Goal: Transaction & Acquisition: Purchase product/service

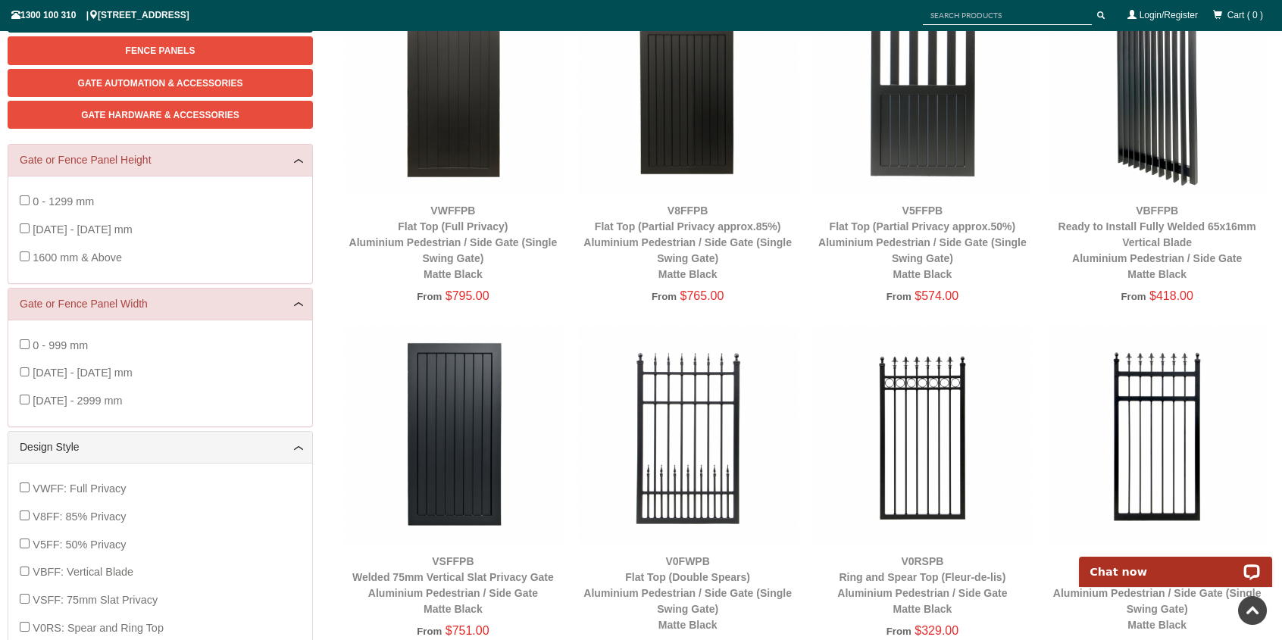
scroll to position [114, 0]
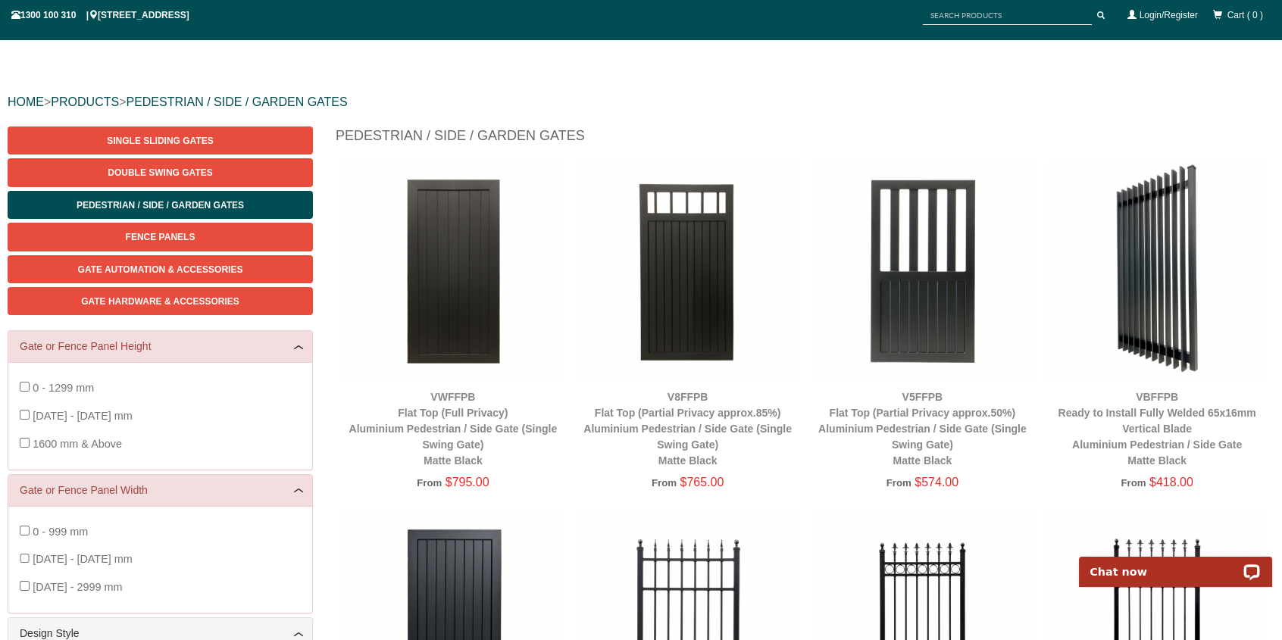
click at [1168, 279] on img at bounding box center [1157, 271] width 220 height 220
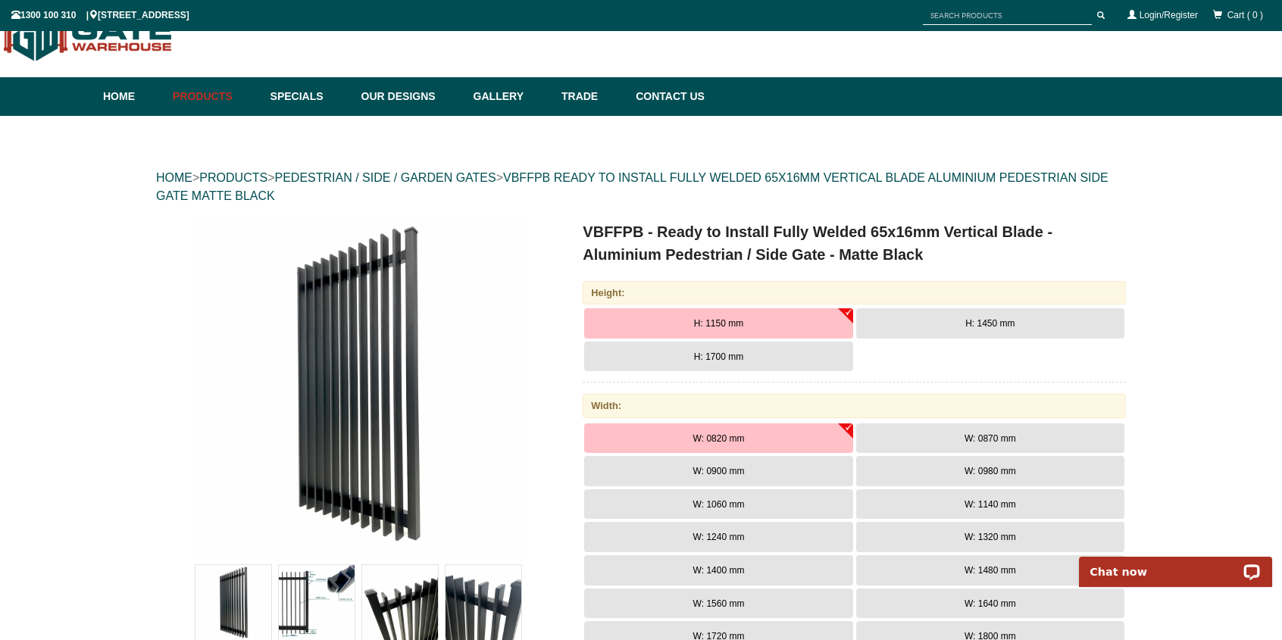
click at [976, 326] on span "H: 1450 mm" at bounding box center [989, 323] width 49 height 11
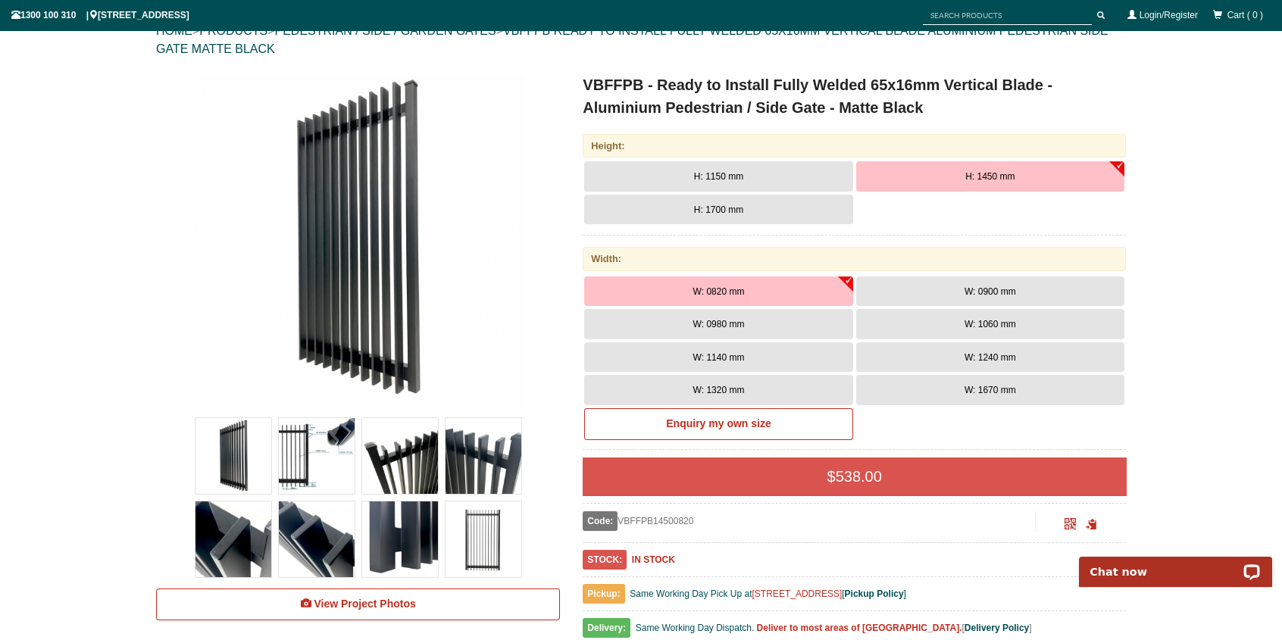
scroll to position [189, 0]
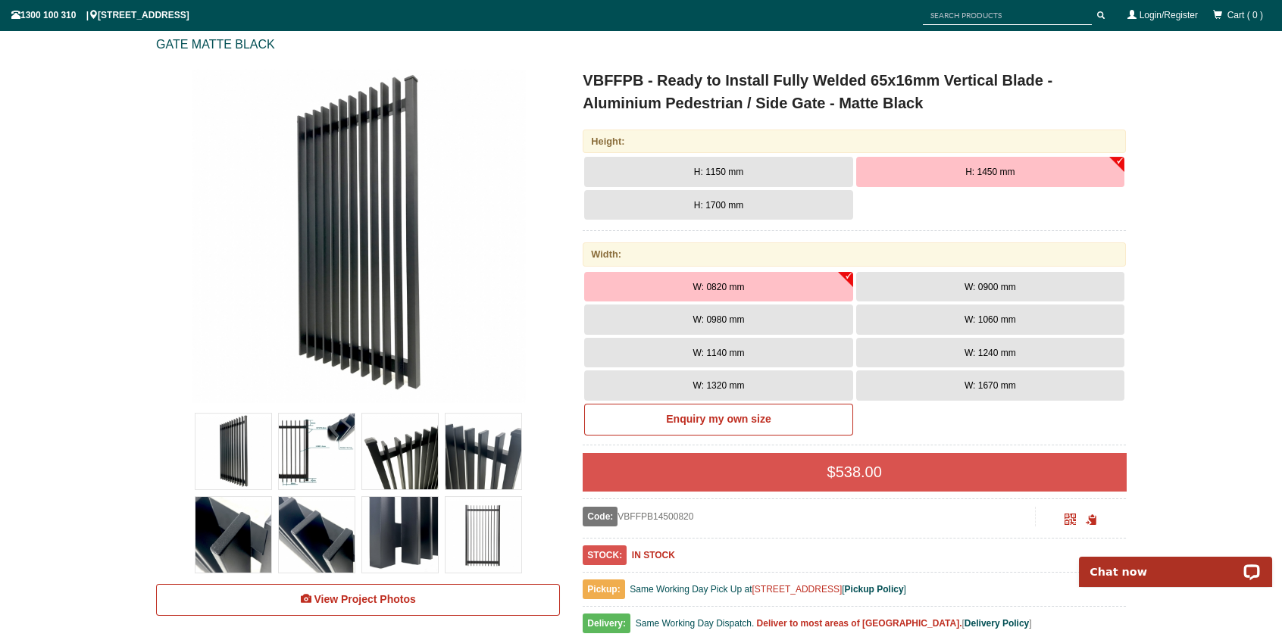
click at [989, 352] on span "W: 1240 mm" at bounding box center [990, 353] width 52 height 11
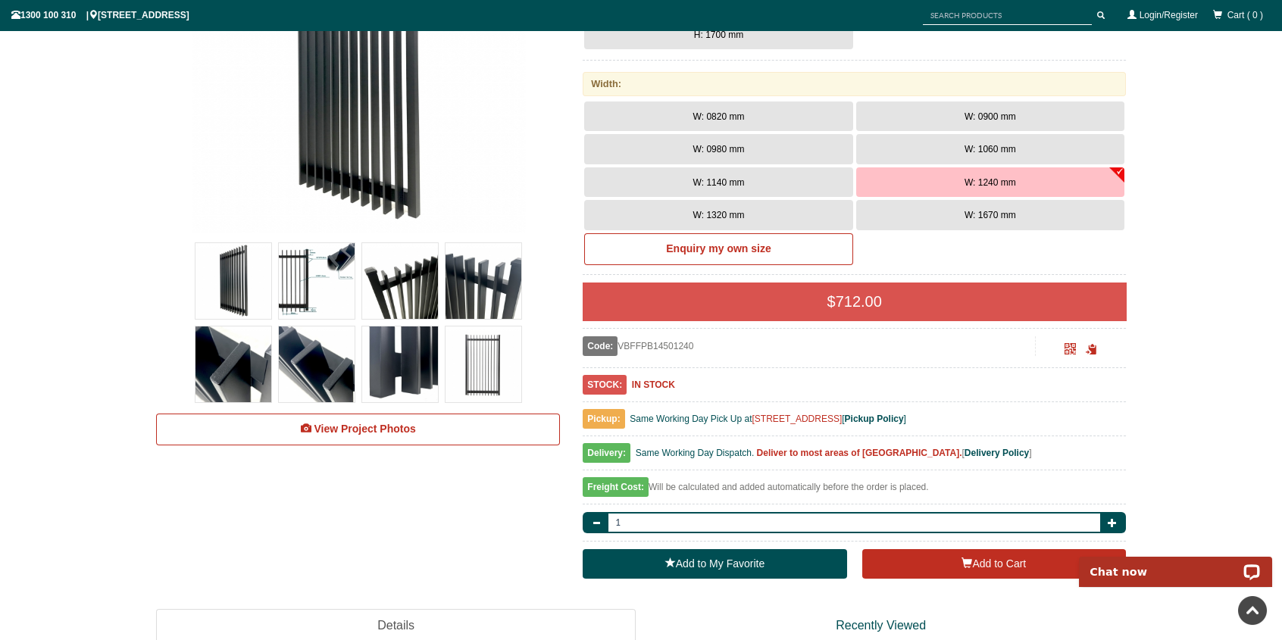
scroll to position [417, 0]
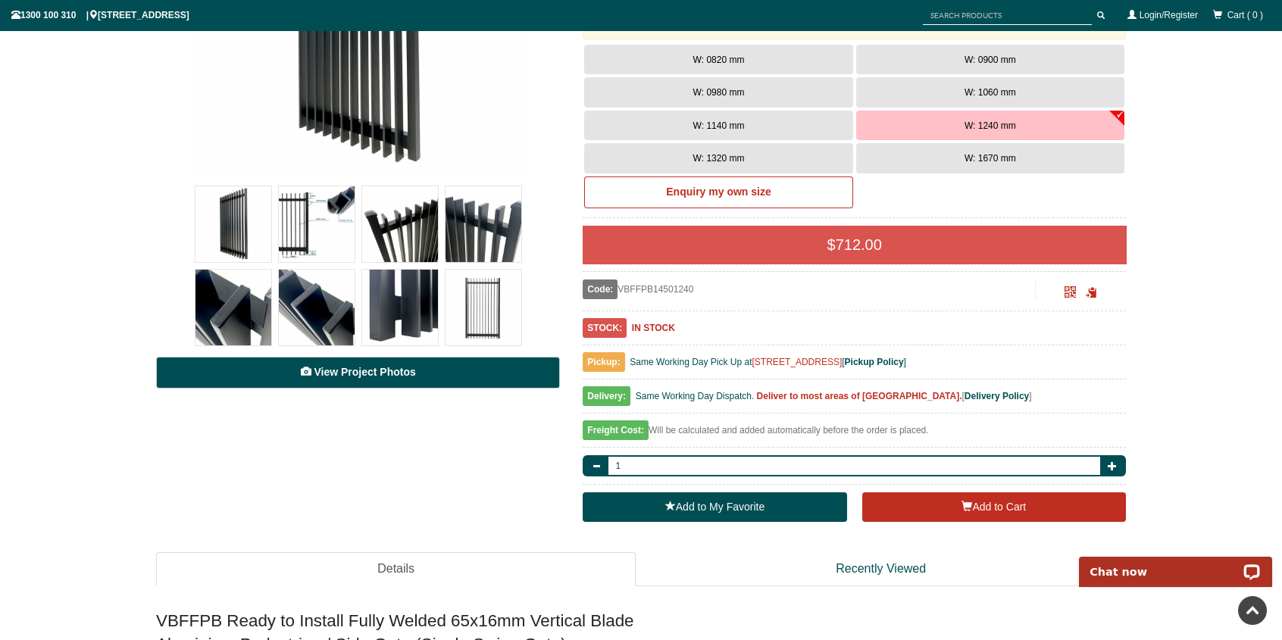
click at [406, 376] on span "View Project Photos" at bounding box center [364, 372] width 101 height 12
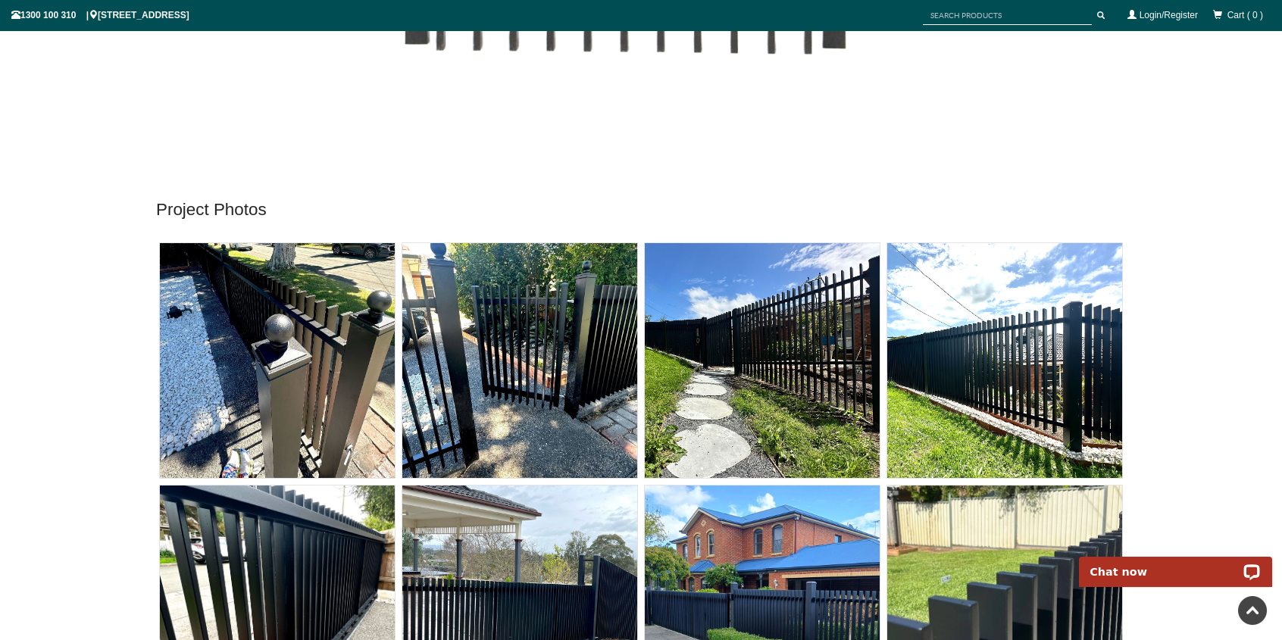
scroll to position [8213, 0]
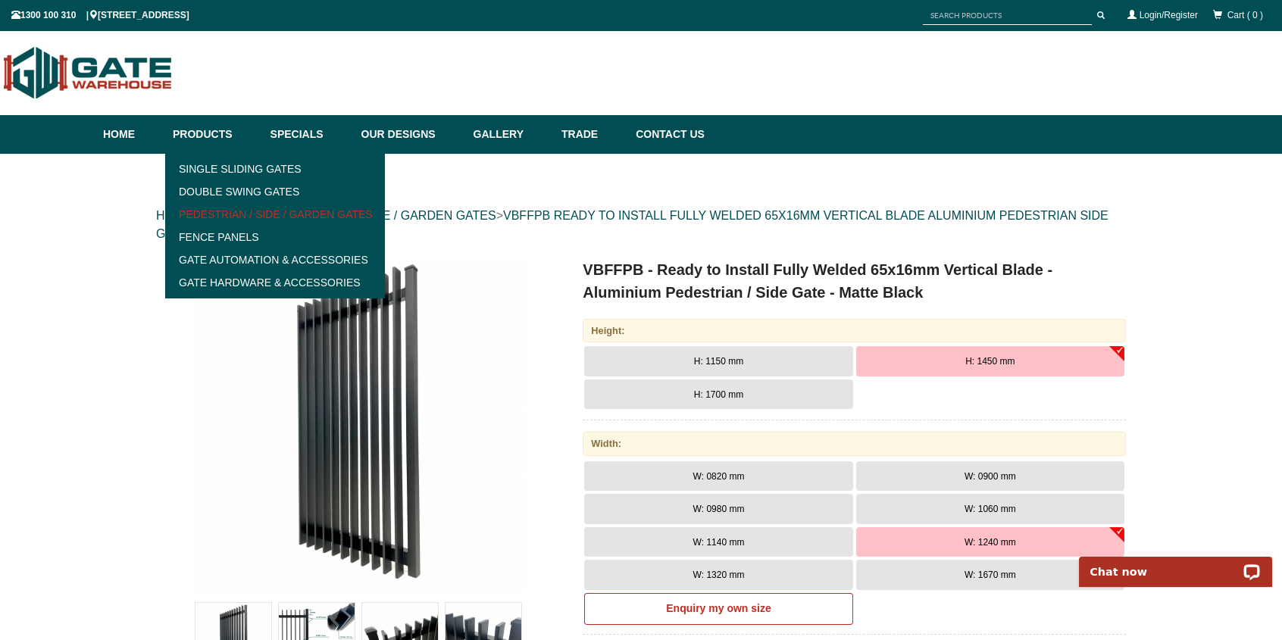
click at [230, 215] on link "Pedestrian / Side / Garden Gates" at bounding box center [275, 214] width 210 height 23
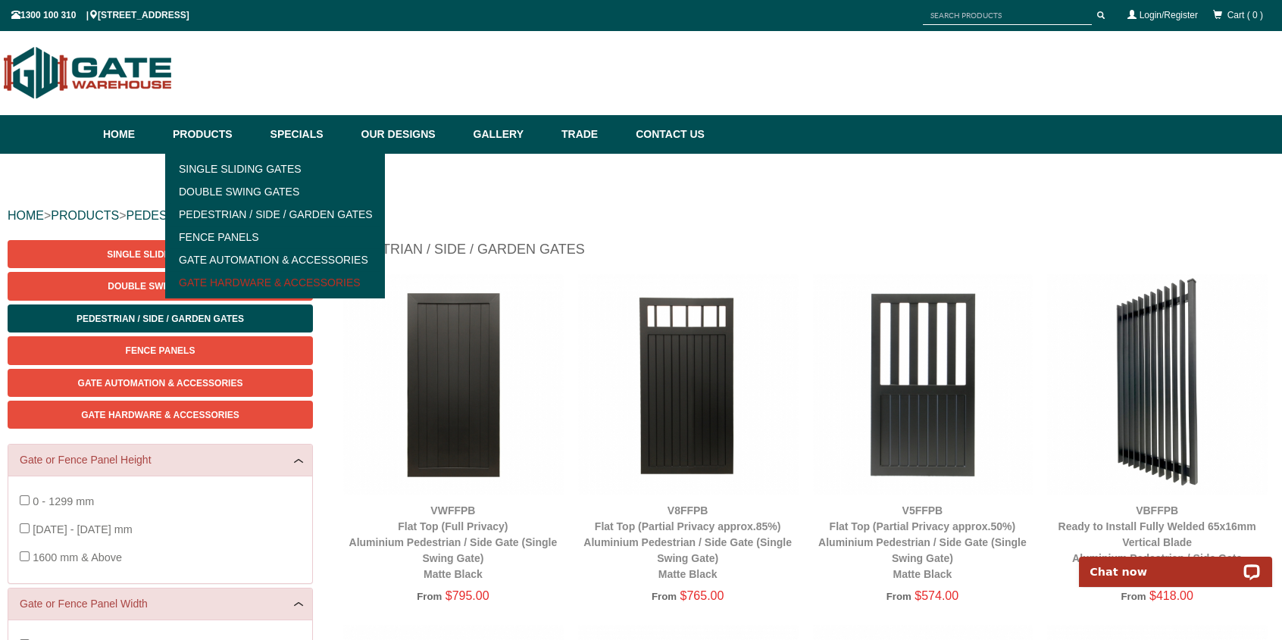
click at [225, 280] on link "Gate Hardware & Accessories" at bounding box center [275, 282] width 210 height 23
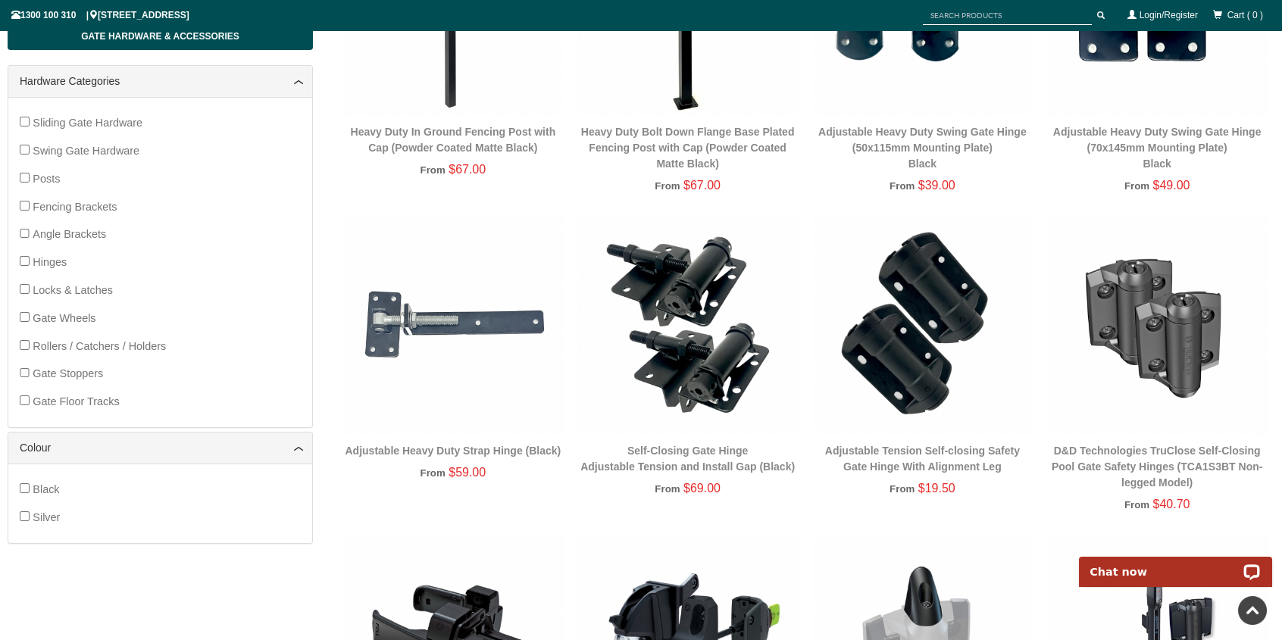
scroll to position [189, 0]
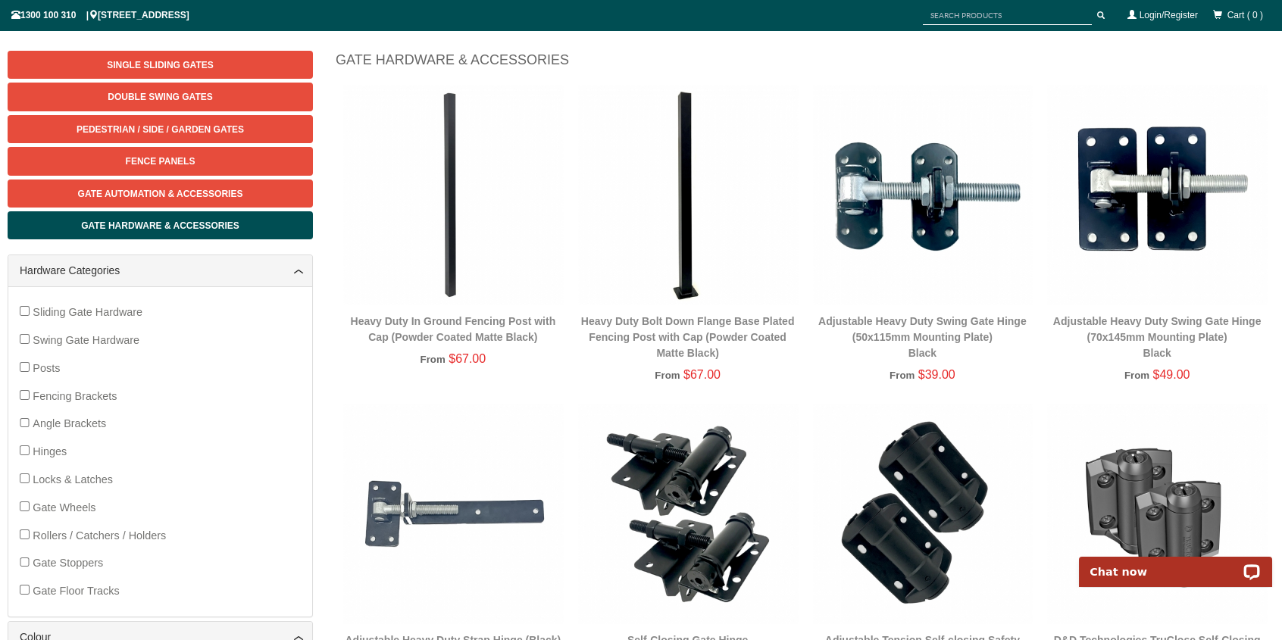
click at [679, 160] on img at bounding box center [688, 195] width 220 height 220
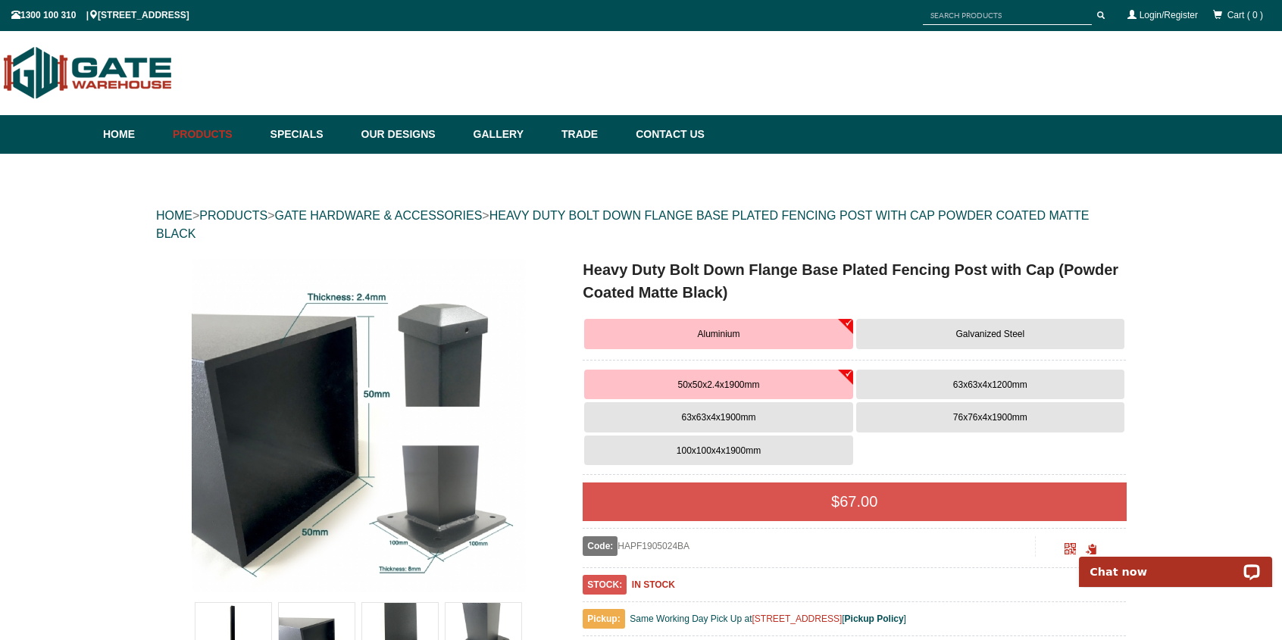
click at [748, 417] on span "63x63x4x1900mm" at bounding box center [718, 417] width 74 height 11
